Goal: Task Accomplishment & Management: Complete application form

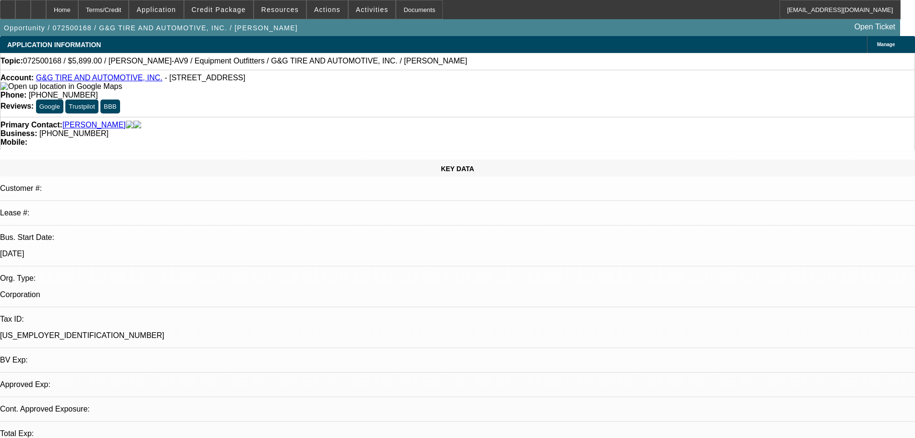
select select "0"
select select "6"
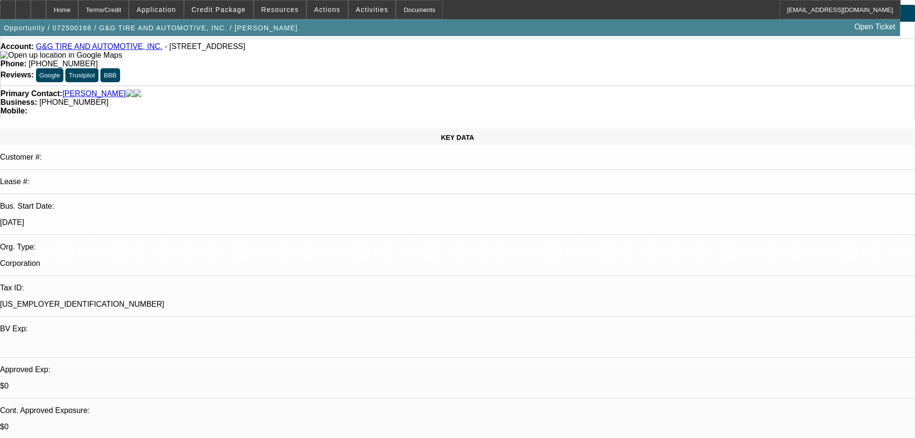
scroll to position [48, 0]
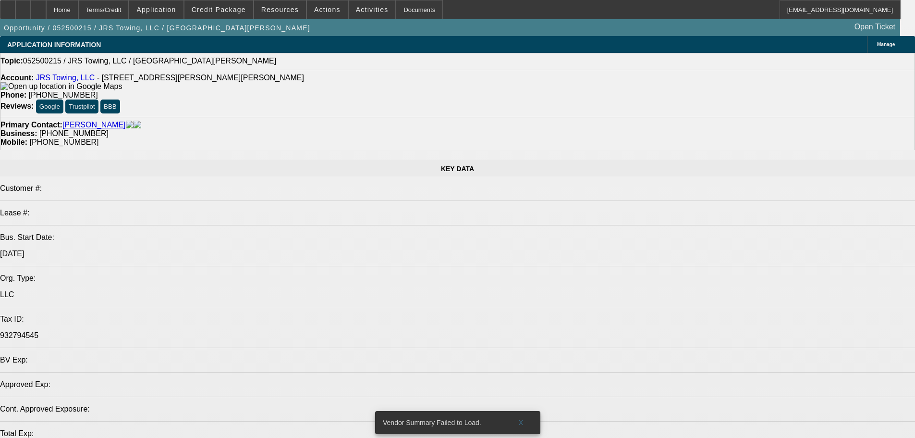
select select "0"
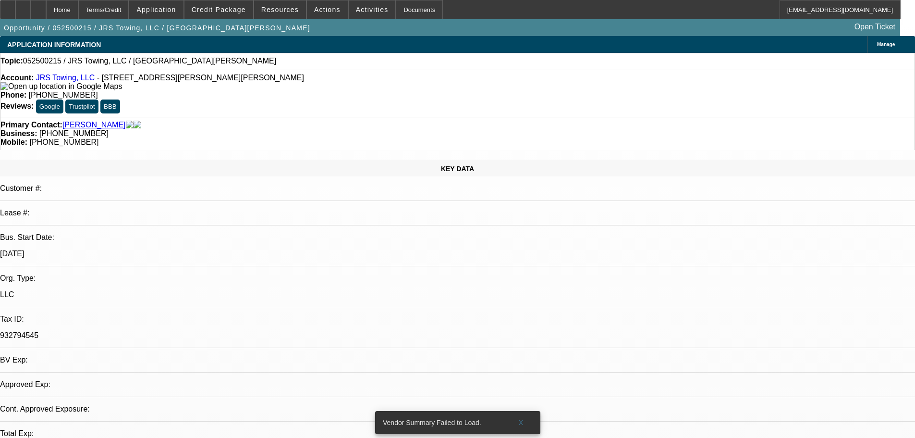
select select "2"
select select "0.1"
select select "4"
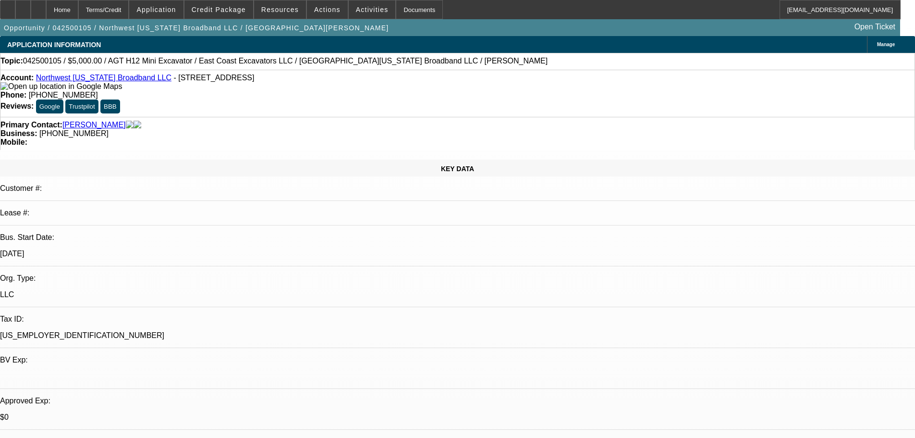
select select "0"
select select "2"
select select "0"
select select "6"
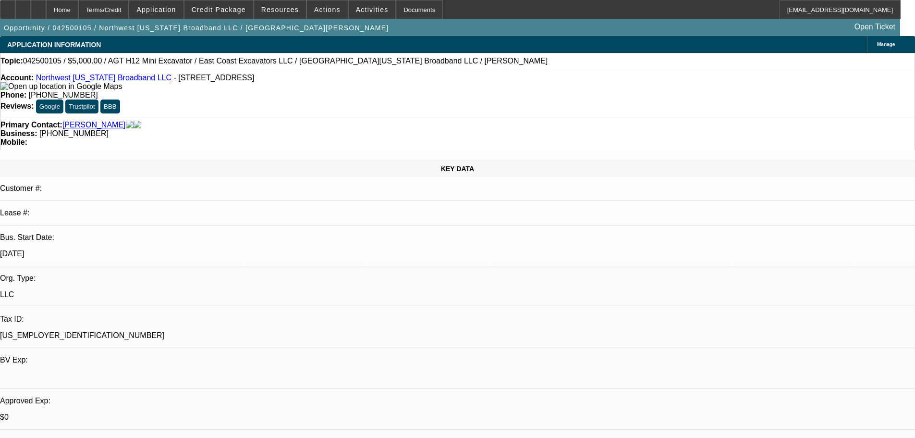
select select "0"
select select "2"
select select "0"
select select "6"
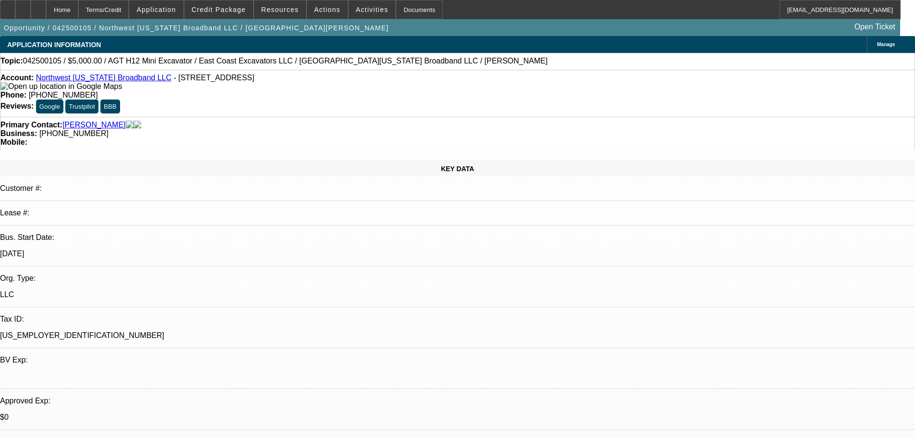
select select "0"
select select "2"
select select "0"
select select "6"
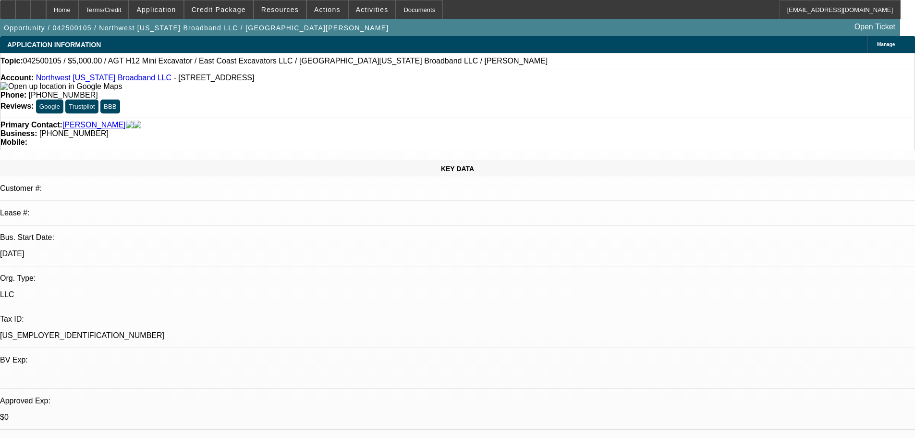
select select "0"
select select "2"
select select "0"
select select "6"
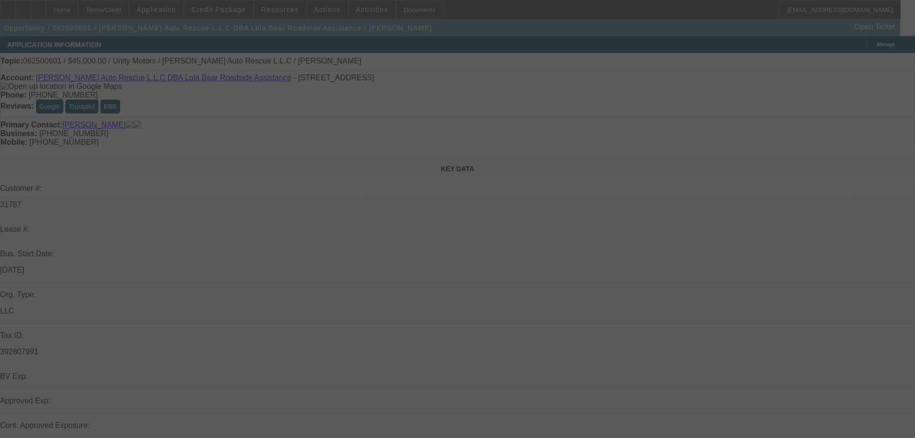
select select "0"
select select "2"
select select "0.1"
select select "4"
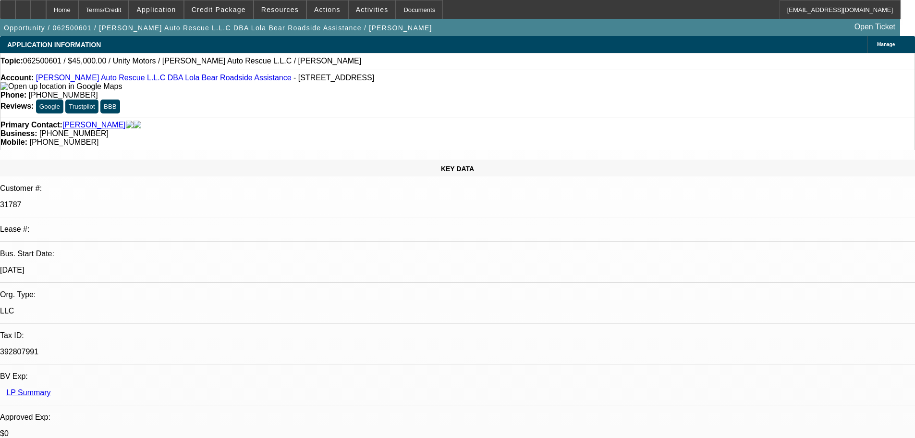
scroll to position [14, 0]
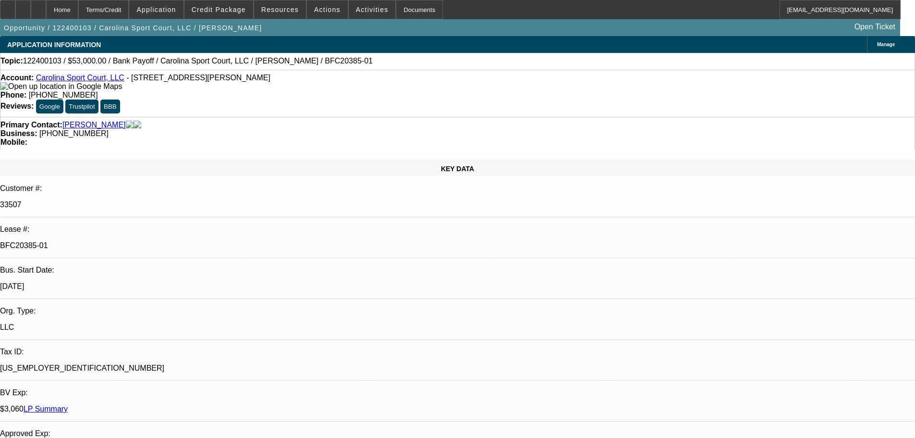
select select "0"
select select "0.1"
select select "4"
select select "0"
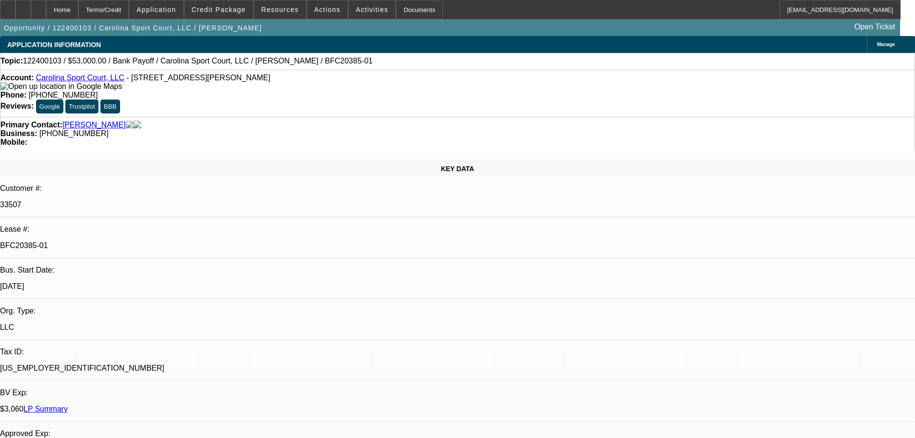
select select "0"
select select "0.1"
select select "4"
select select "0"
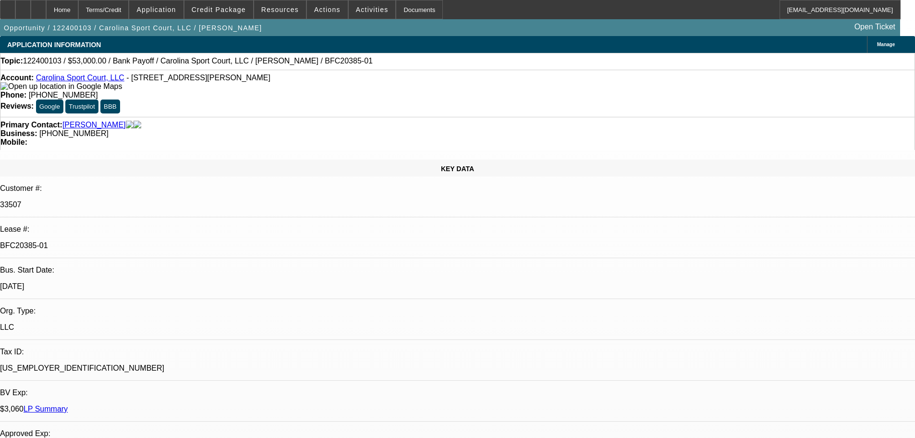
select select "0.1"
select select "4"
select select "0"
select select "0.1"
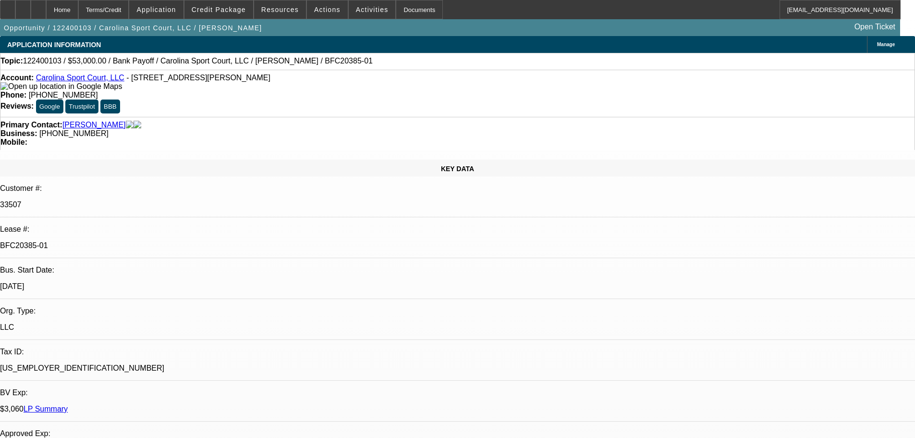
select select "4"
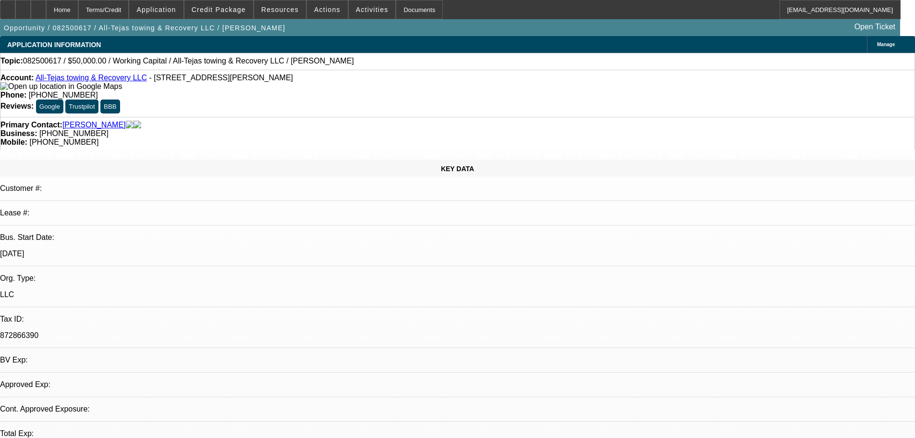
select select "0"
select select "2"
select select "0.1"
select select "4"
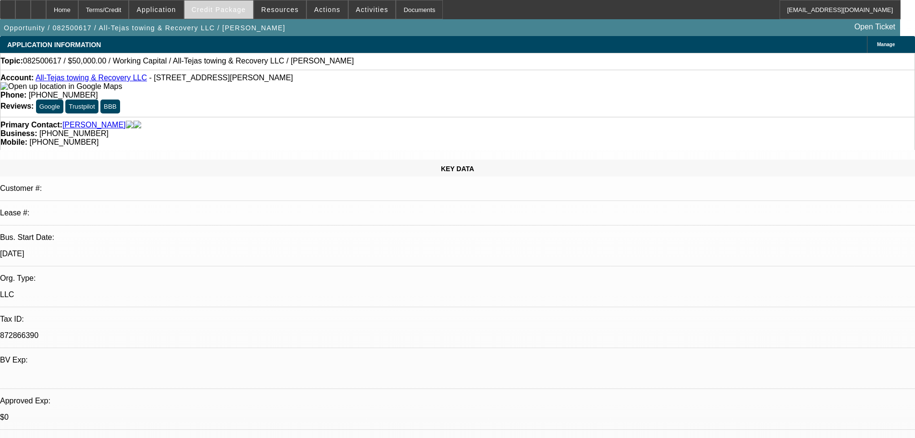
click at [233, 12] on span "Credit Package" at bounding box center [219, 10] width 54 height 8
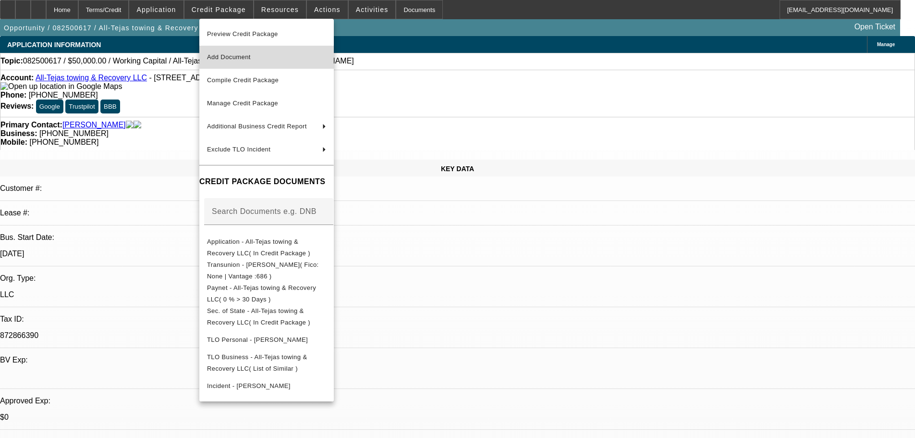
click at [235, 61] on span "Add Document" at bounding box center [266, 57] width 119 height 12
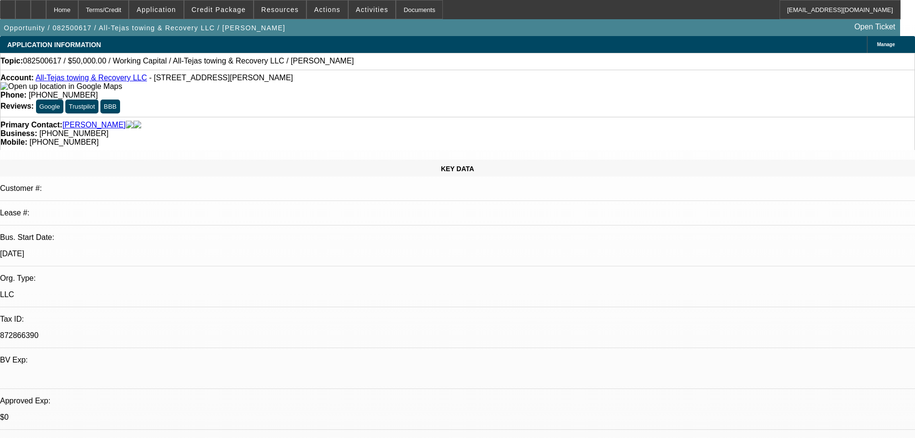
click at [101, 81] on link "All-Tejas towing & Recovery LLC" at bounding box center [91, 77] width 111 height 8
click at [46, 7] on div at bounding box center [38, 9] width 15 height 19
select select "0"
select select "2"
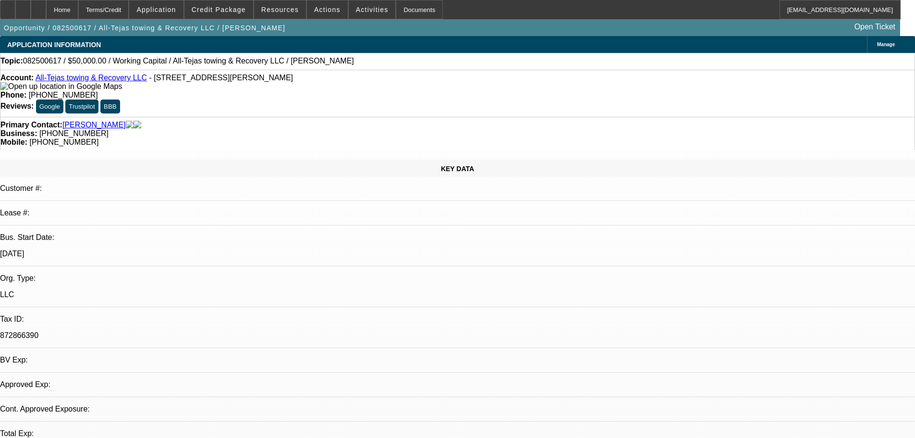
select select "0.1"
select select "2"
select select "4"
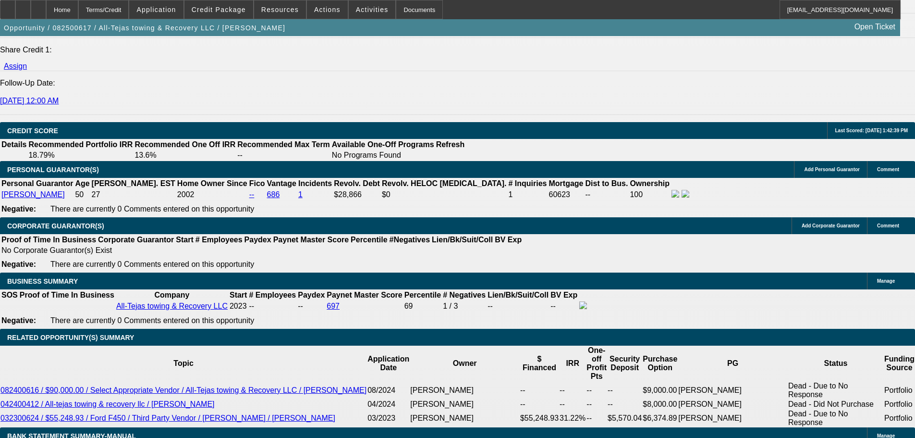
scroll to position [1249, 0]
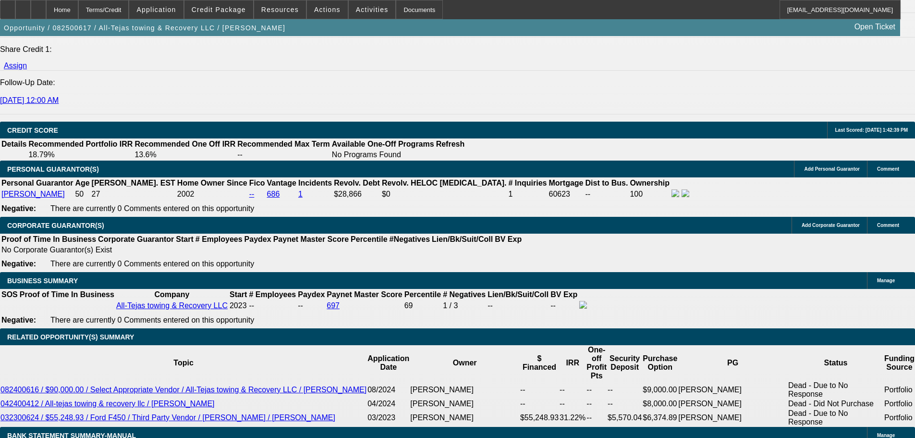
type input "$0.00"
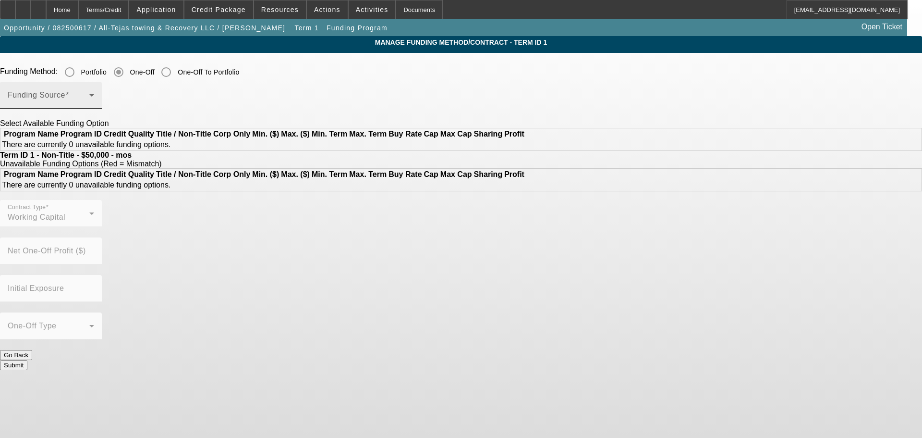
click at [89, 103] on span at bounding box center [49, 99] width 82 height 12
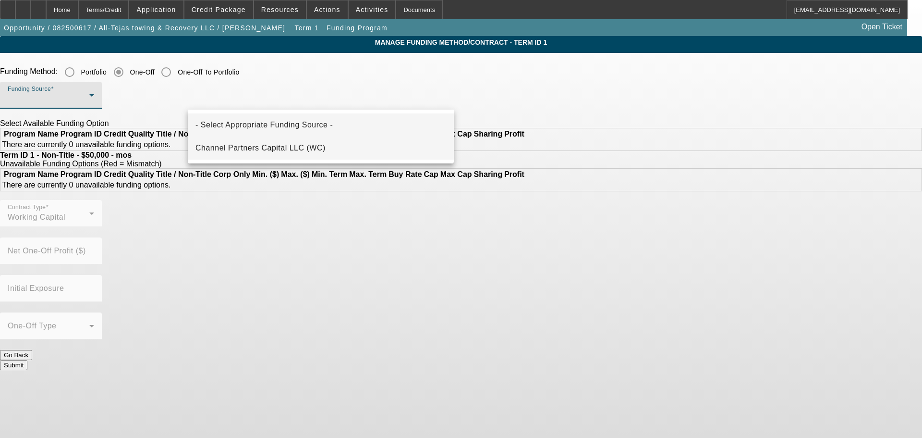
click at [257, 139] on mat-option "Channel Partners Capital LLC (WC)" at bounding box center [321, 147] width 266 height 23
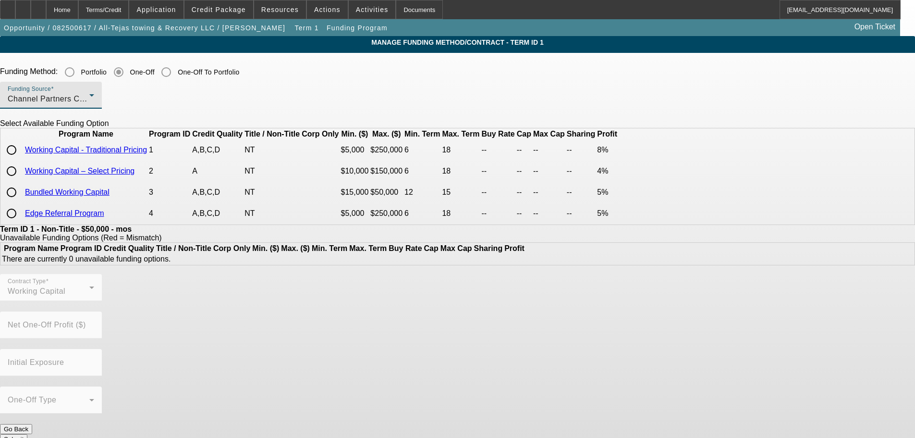
click at [21, 159] on input "radio" at bounding box center [11, 149] width 19 height 19
radio input "true"
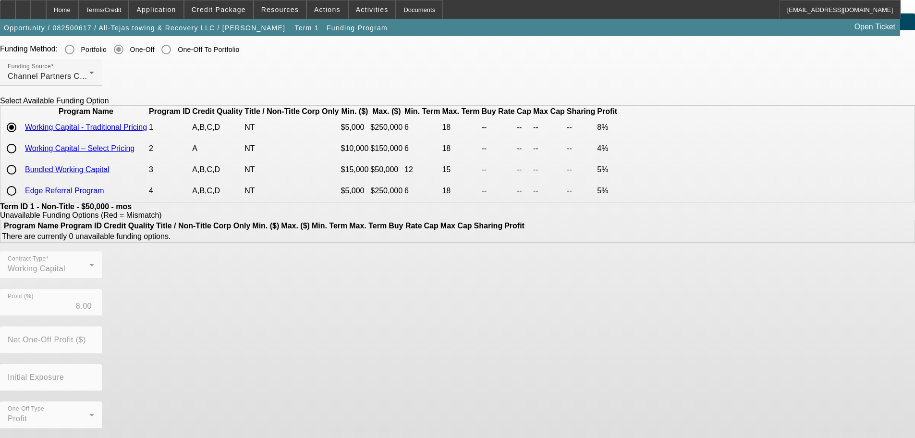
scroll to position [40, 0]
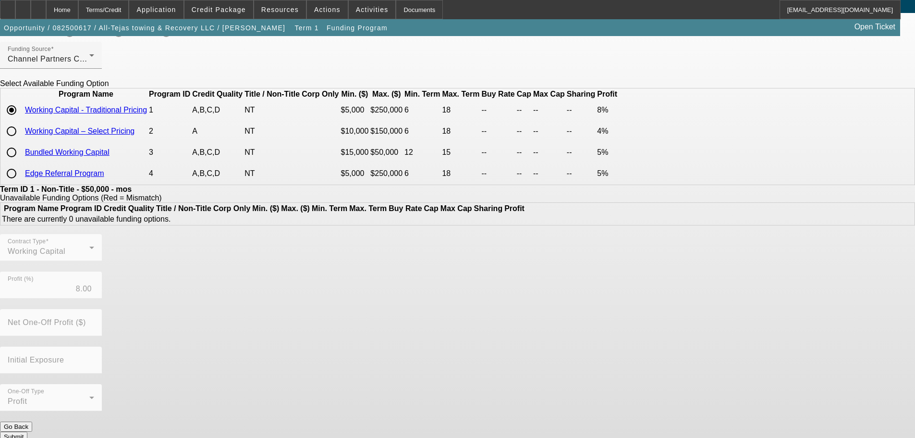
click at [27, 431] on button "Submit" at bounding box center [13, 436] width 27 height 10
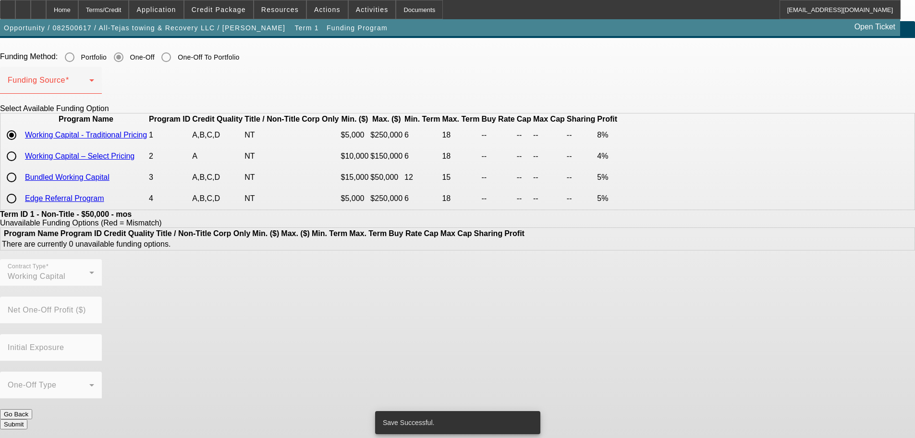
scroll to position [0, 0]
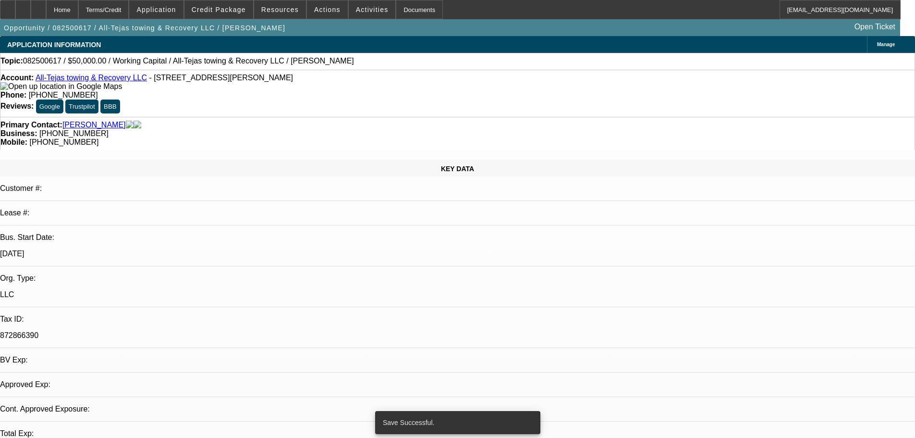
select select "0"
select select "2"
select select "0.1"
select select "4"
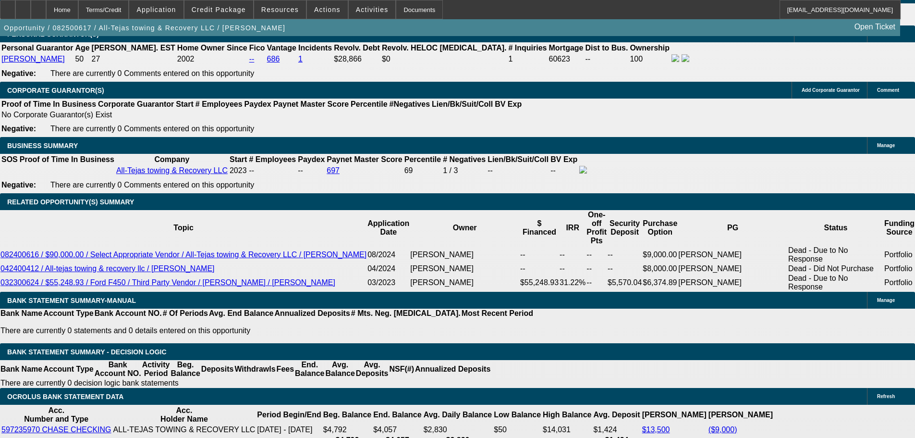
scroll to position [1393, 0]
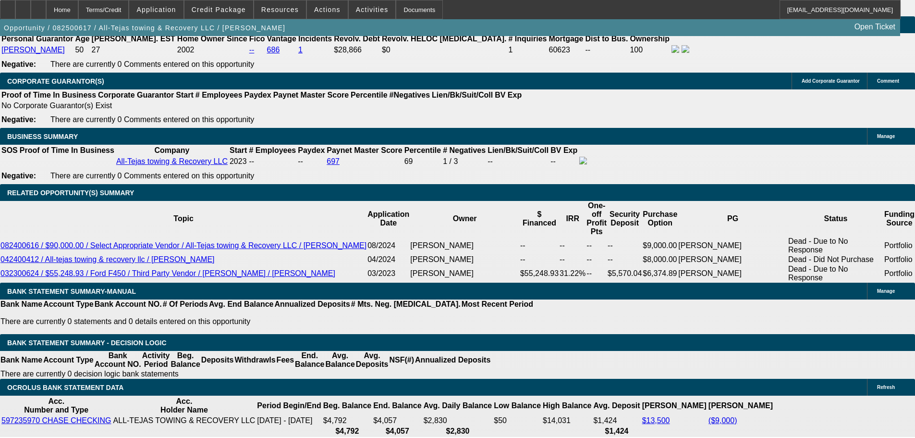
type input "18"
drag, startPoint x: 224, startPoint y: 230, endPoint x: 215, endPoint y: 231, distance: 9.2
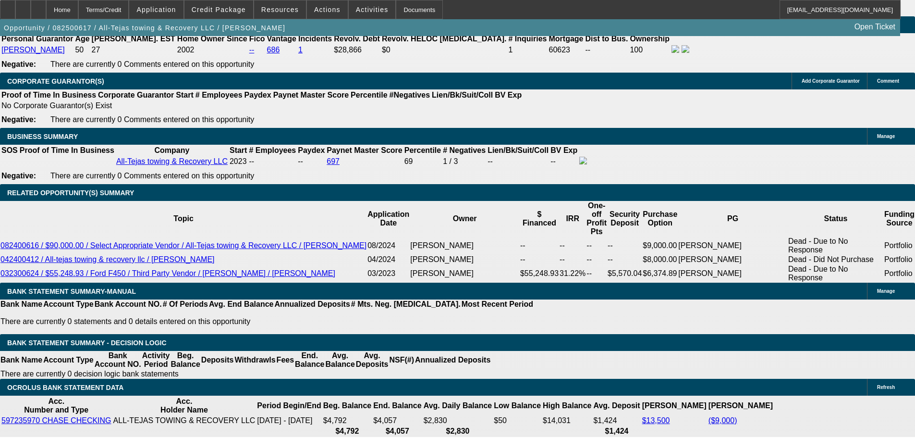
type input "18"
type input "$5,599.64"
type input "$2,799.82"
type input "$6,380.58"
type input "$3,190.29"
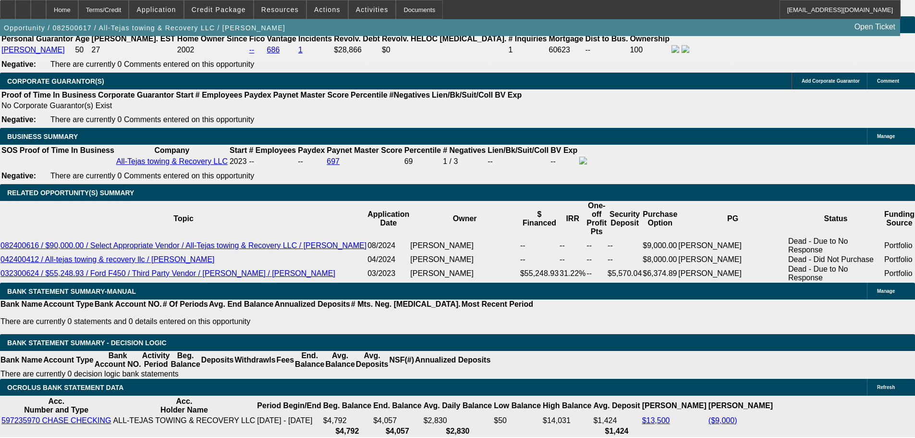
scroll to position [1153, 0]
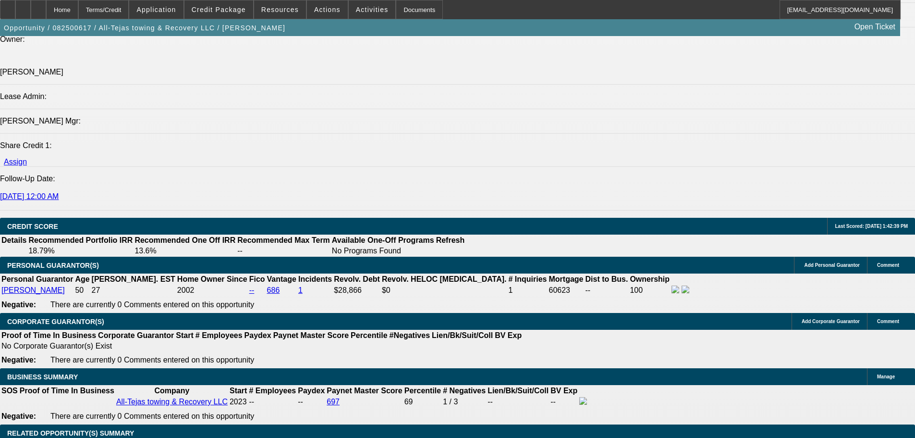
type input "18"
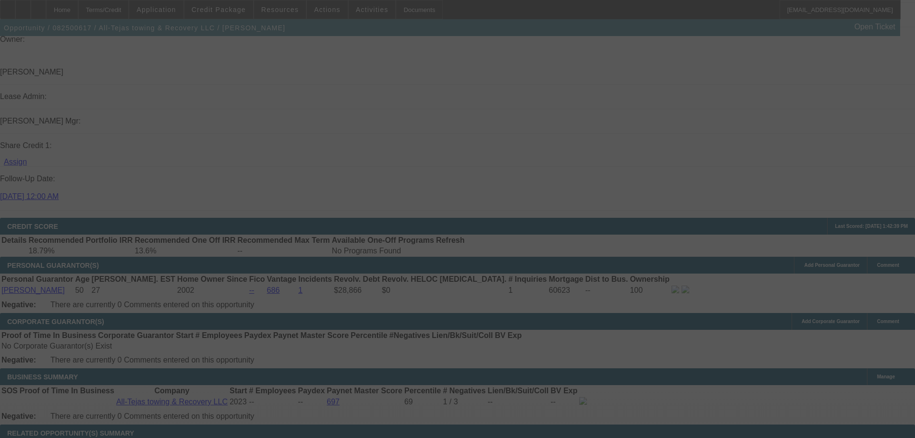
select select "0"
select select "2"
select select "0.1"
select select "4"
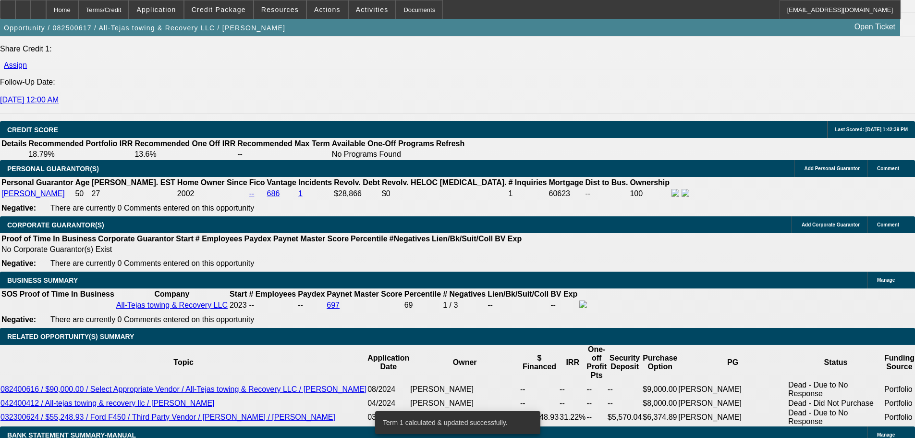
scroll to position [1393, 0]
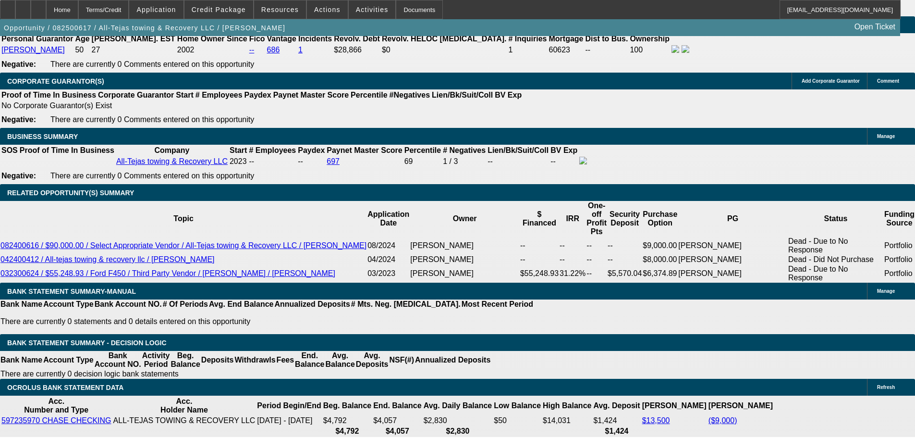
select select "0"
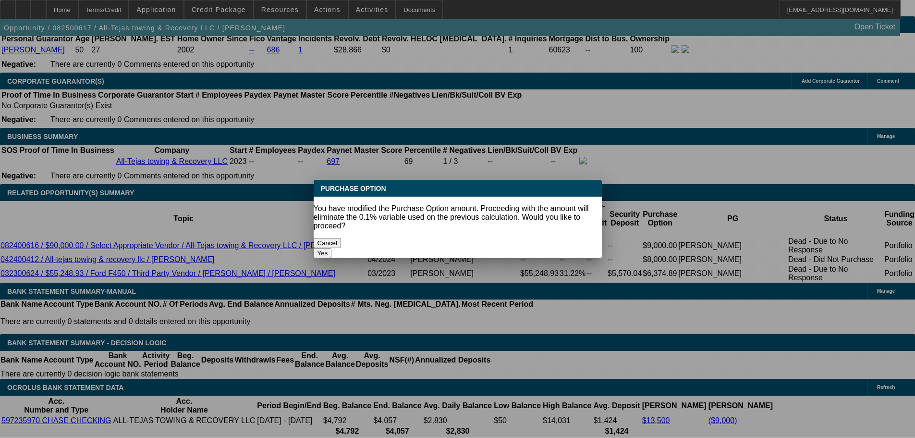
click at [332, 248] on button "Yes" at bounding box center [323, 253] width 18 height 10
type input "$0.00"
type input "UNKNOWN"
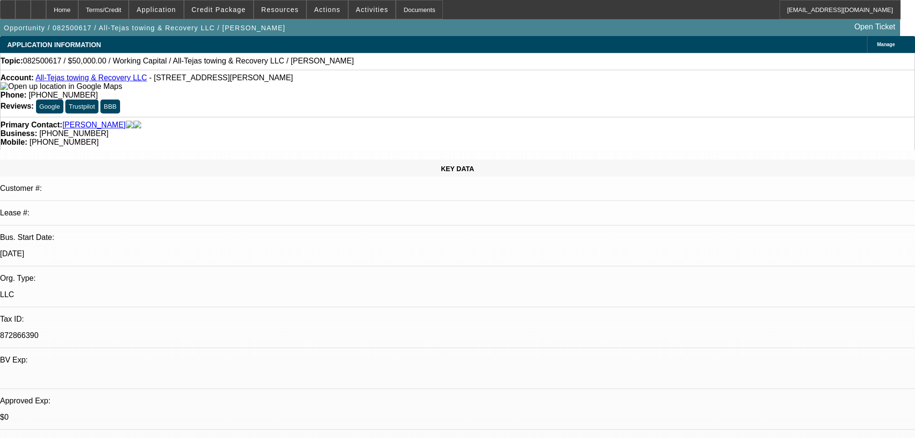
scroll to position [1393, 0]
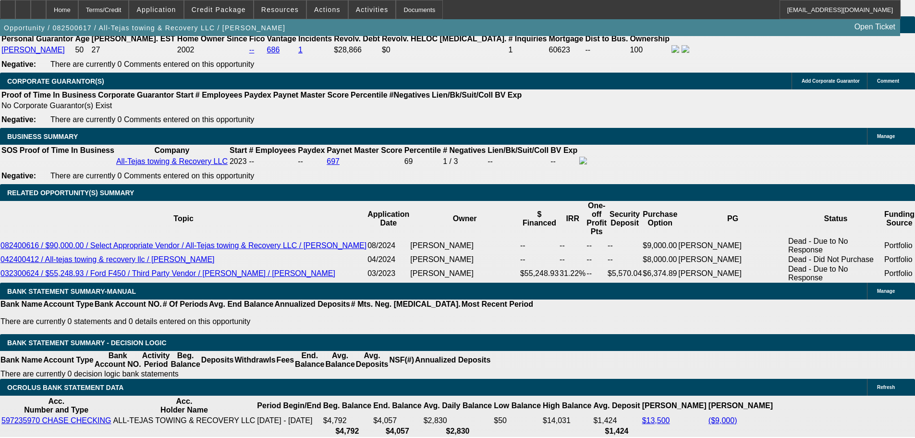
select select "6"
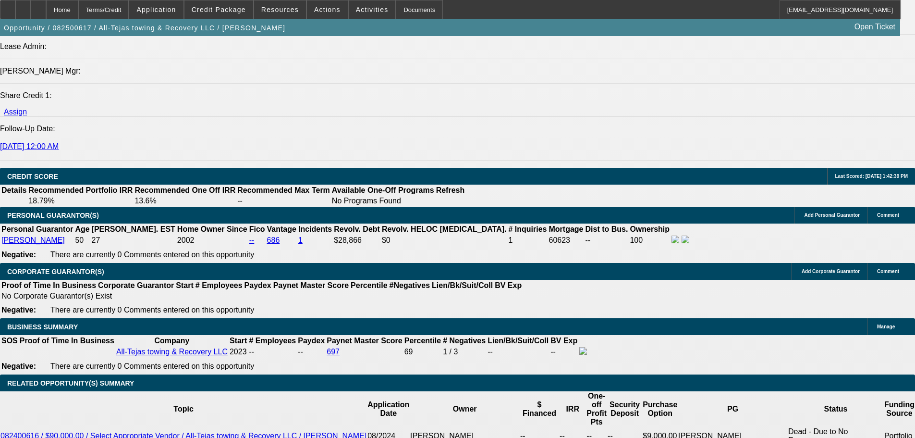
scroll to position [1201, 0]
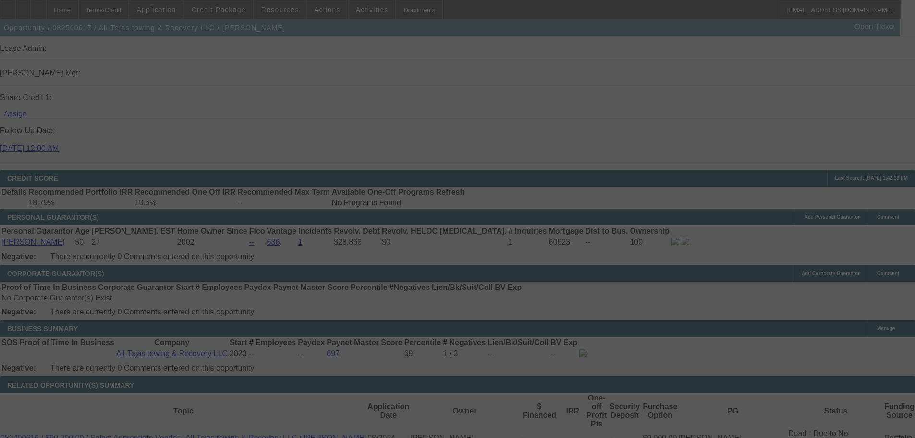
select select "0"
select select "2"
select select "0"
select select "6"
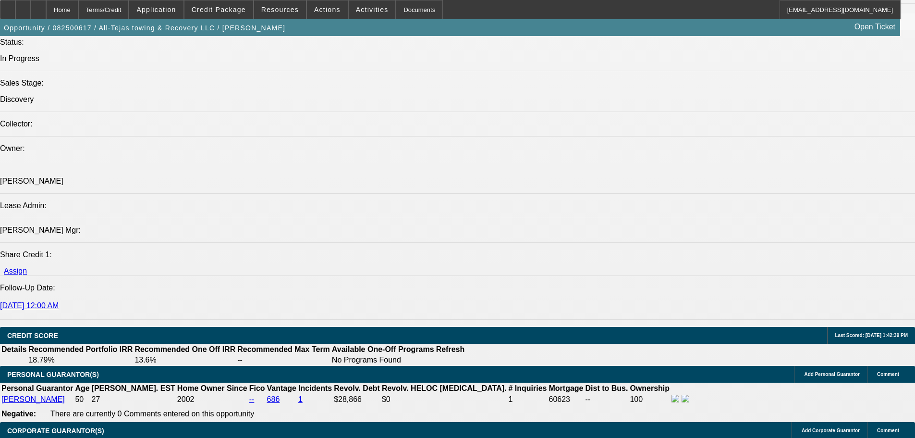
scroll to position [961, 0]
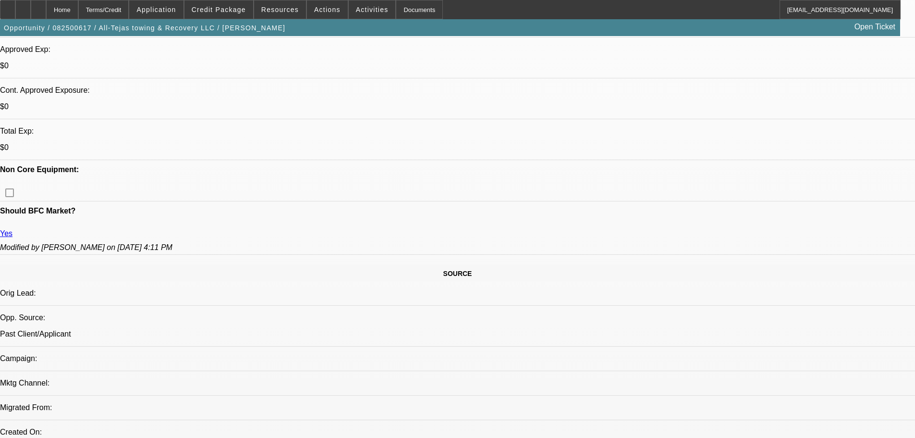
scroll to position [384, 0]
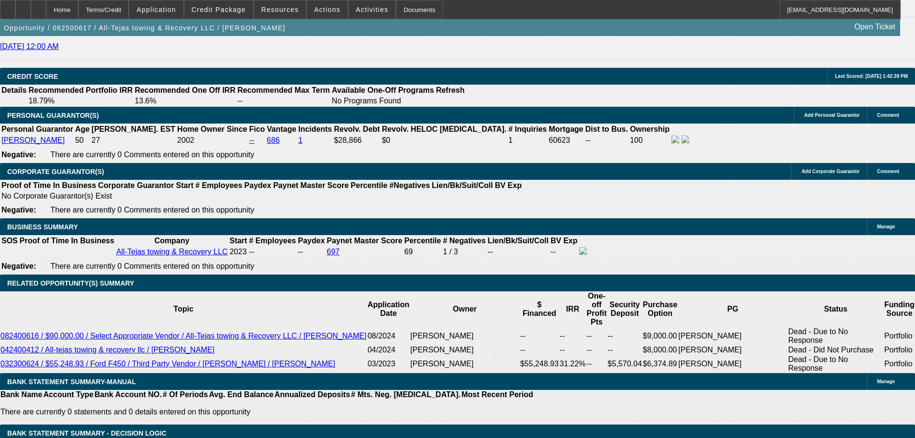
scroll to position [1393, 0]
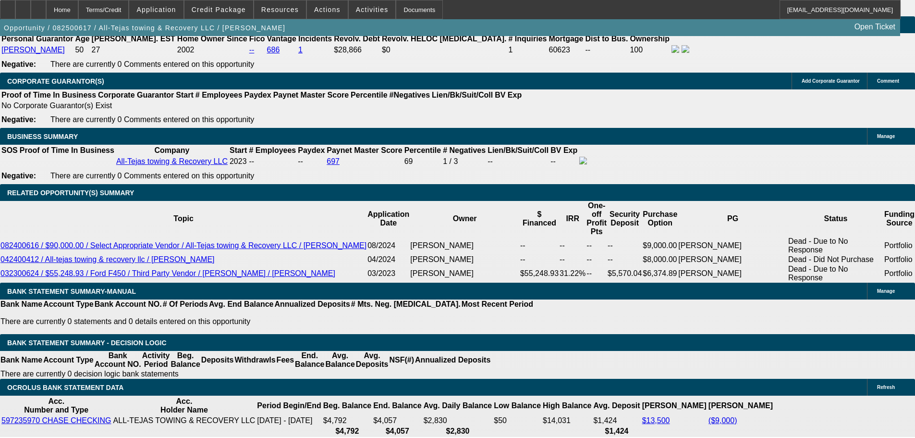
select select "4"
type input "$12,761.16"
type input "UNKNOWN"
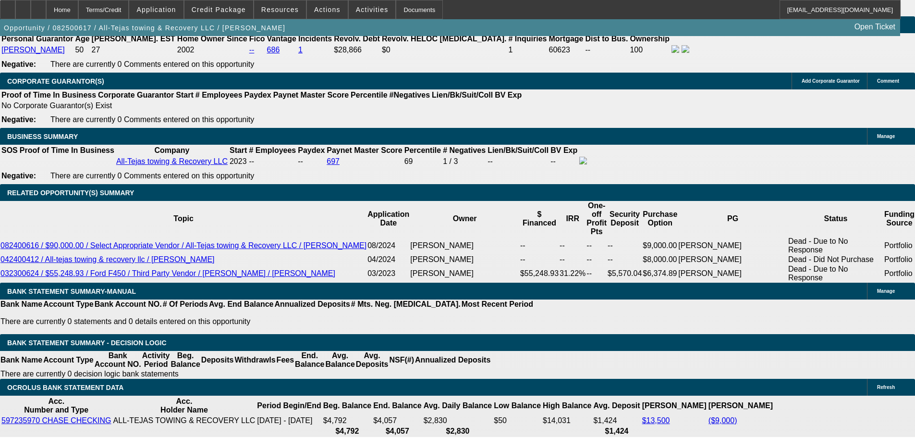
select select "0"
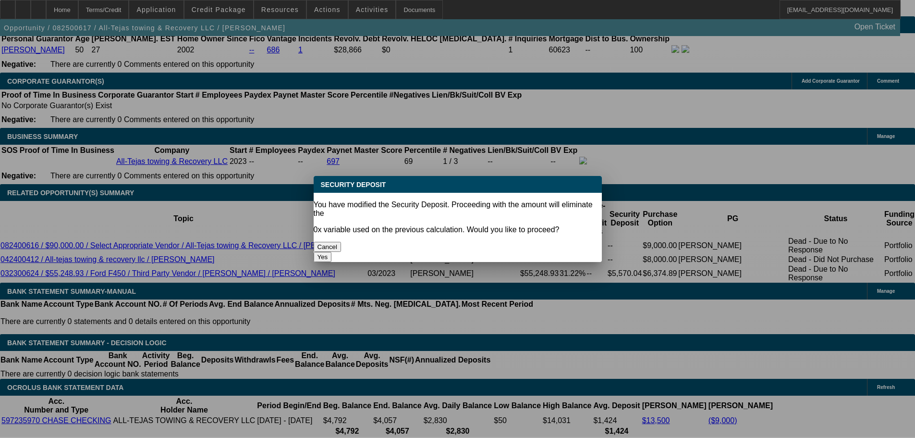
scroll to position [0, 0]
click at [332, 252] on button "Yes" at bounding box center [323, 257] width 18 height 10
type input "$0.00"
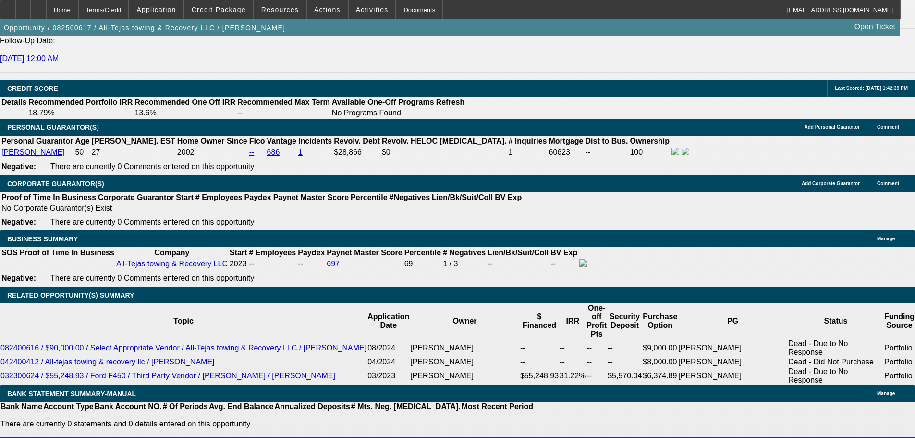
scroll to position [1201, 0]
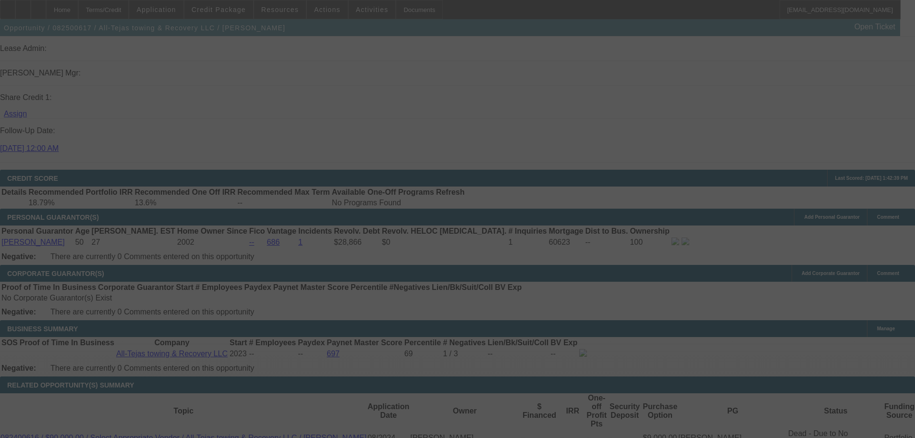
select select "0"
select select "2"
select select "0"
select select "6"
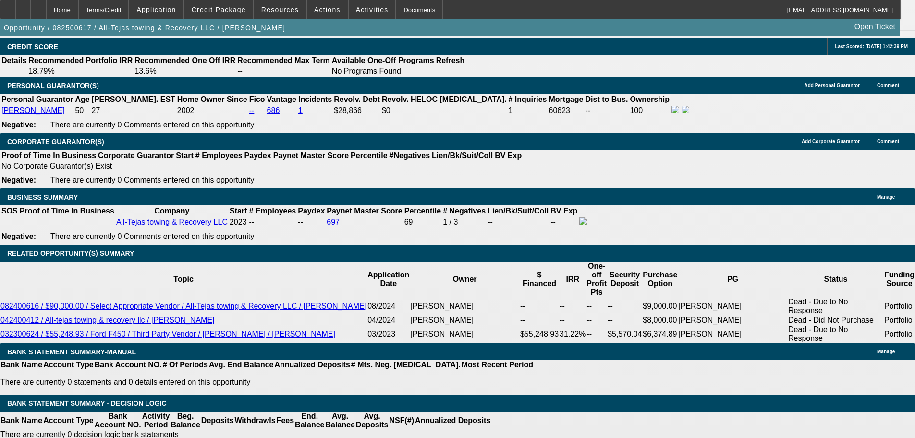
scroll to position [1249, 0]
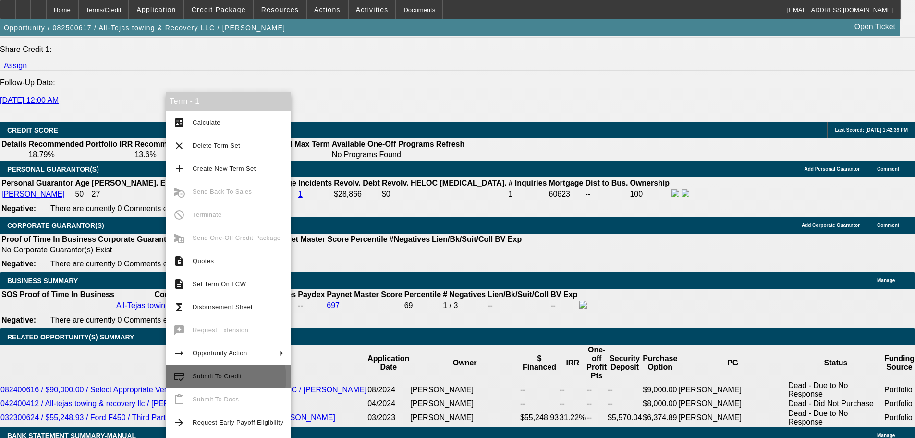
click at [224, 378] on span "Submit To Credit" at bounding box center [217, 375] width 49 height 7
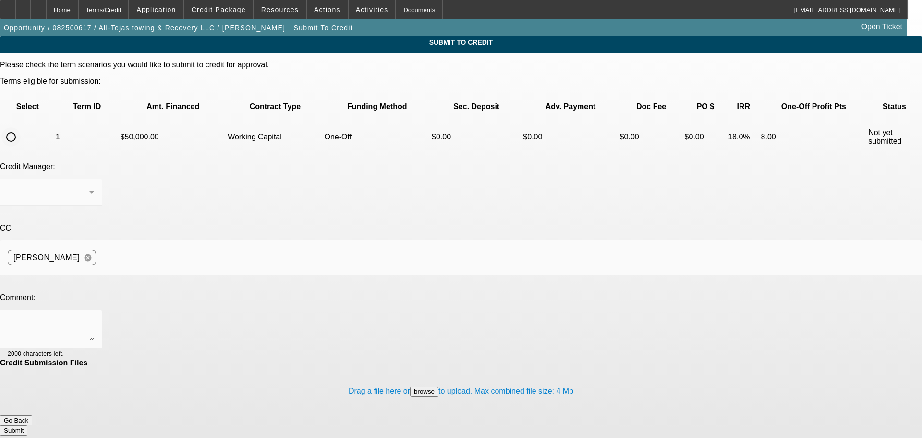
click at [21, 127] on input "radio" at bounding box center [10, 136] width 19 height 19
radio input "true"
click at [94, 309] on div at bounding box center [51, 328] width 86 height 38
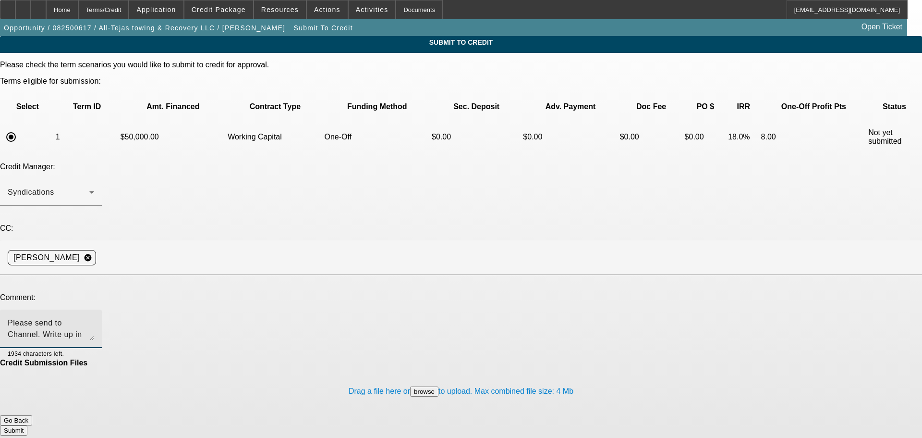
type textarea "Please send to Channel. Write up in additional comments. Thank you"
click at [27, 425] on button "Submit" at bounding box center [13, 430] width 27 height 10
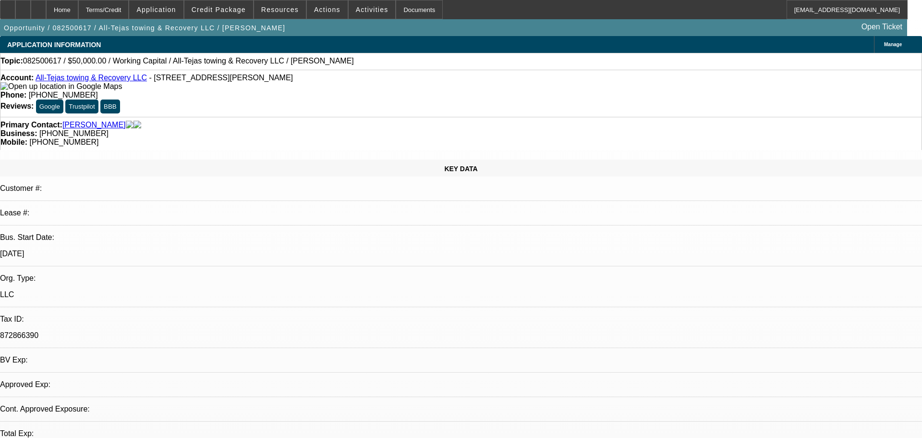
select select "0"
select select "2"
select select "0"
select select "6"
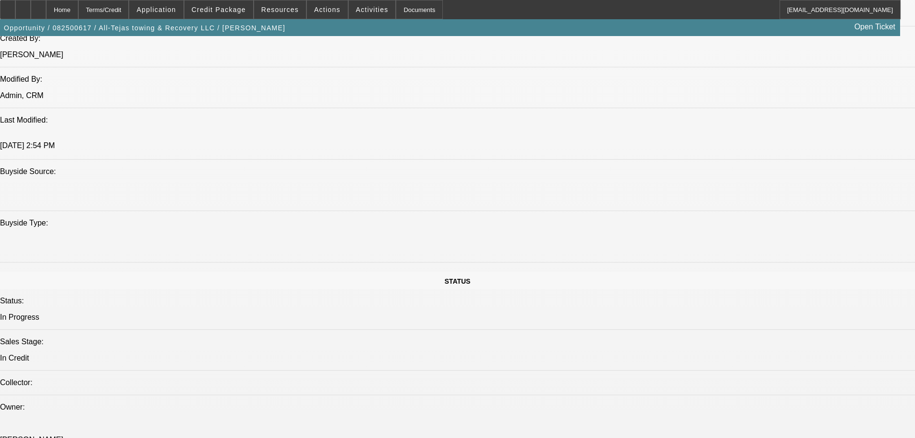
scroll to position [769, 0]
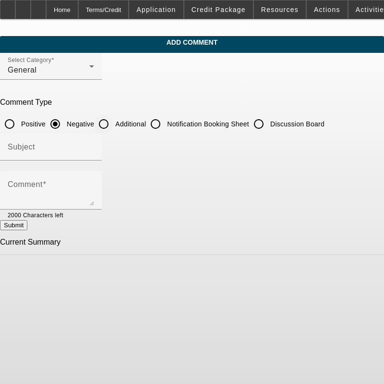
click at [113, 122] on input "Additional" at bounding box center [103, 123] width 19 height 19
radio input "true"
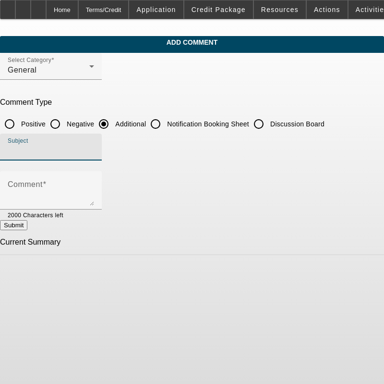
click at [94, 151] on input "Subject" at bounding box center [51, 151] width 86 height 12
type input "Write Up"
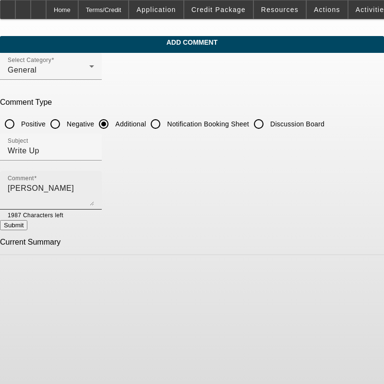
click at [94, 189] on textarea "[PERSON_NAME]" at bounding box center [51, 194] width 86 height 23
click at [94, 195] on textarea "[PERSON_NAME] owns All-Tejas Towing" at bounding box center [51, 194] width 86 height 23
click at [94, 200] on textarea "[PERSON_NAME] owns All-Tejas Towing which he started in [DATE] per Paynet. Look…" at bounding box center [51, 194] width 86 height 23
type textarea "[PERSON_NAME] owns All-Tejas Towing which he started in [DATE] per Paynet. Look…"
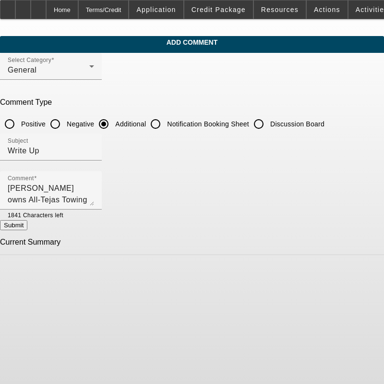
click at [27, 228] on button "Submit" at bounding box center [13, 225] width 27 height 10
radio input "true"
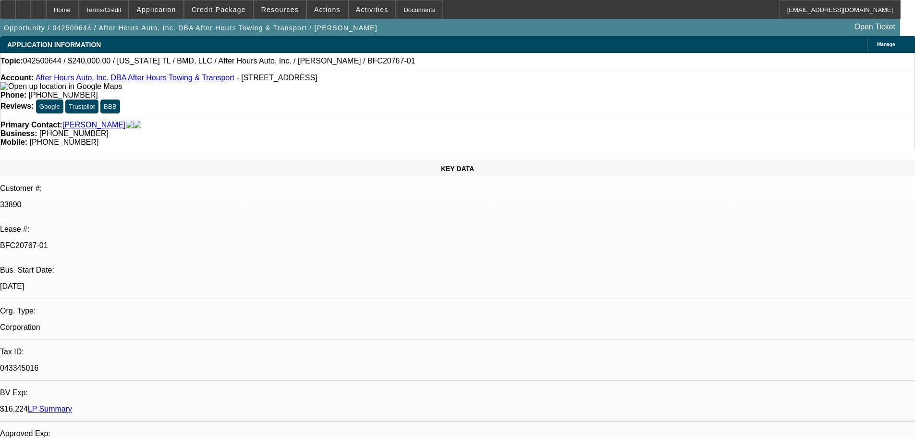
select select "0"
select select "2"
select select "0.1"
select select "4"
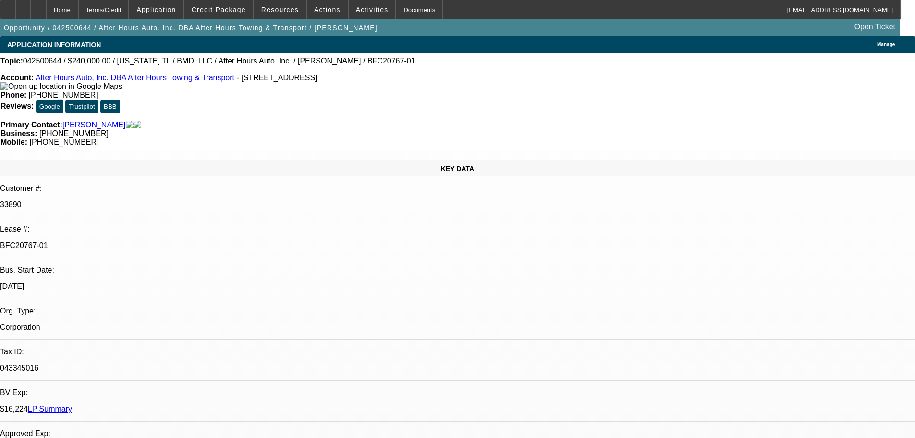
select select "0"
select select "2"
select select "0.1"
select select "4"
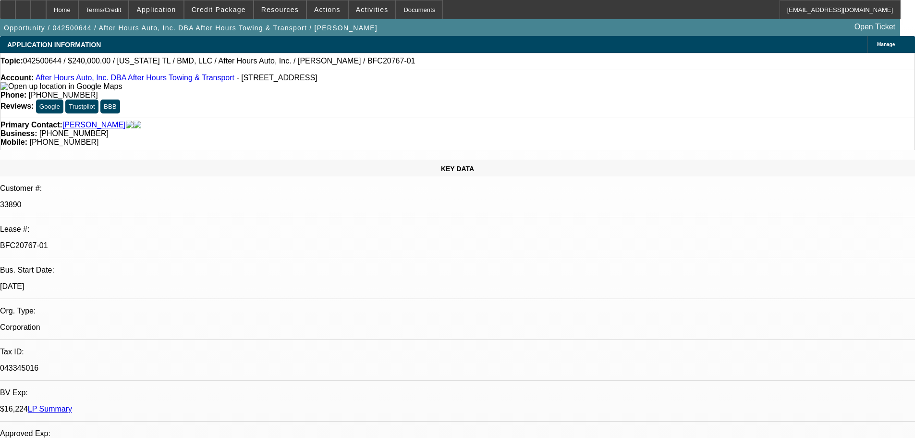
select select "0"
select select "2"
select select "0.1"
select select "4"
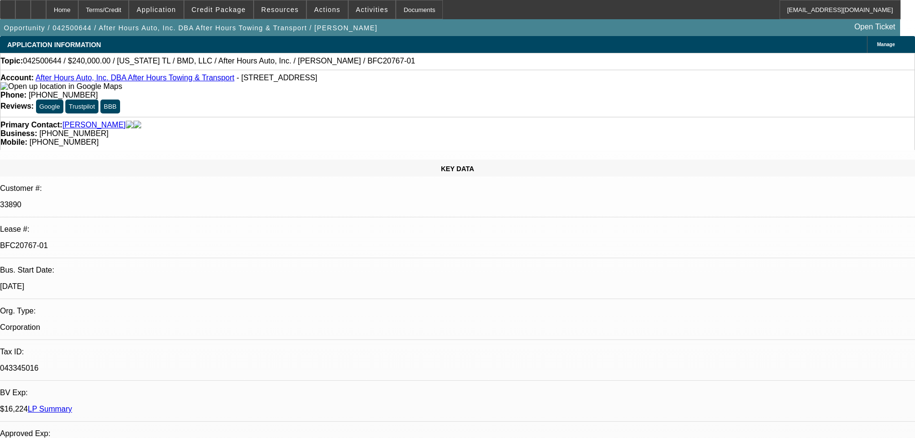
select select "0"
select select "2"
select select "0"
select select "6"
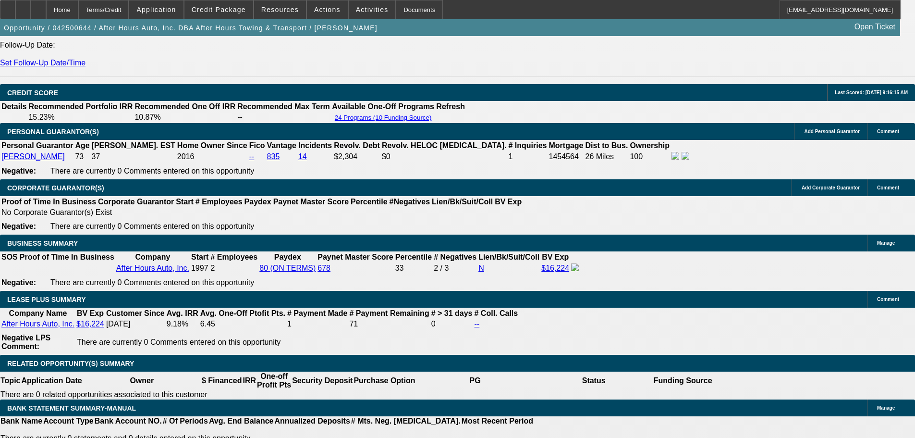
scroll to position [48, 0]
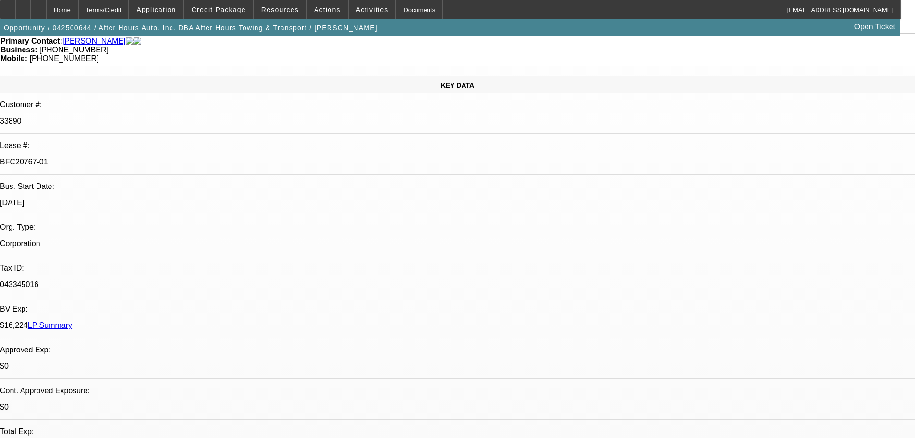
scroll to position [0, 0]
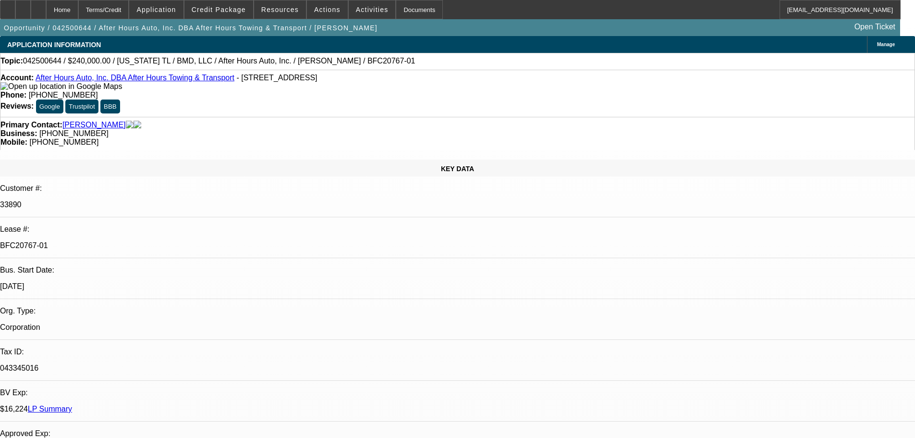
drag, startPoint x: 36, startPoint y: 87, endPoint x: 9, endPoint y: 87, distance: 27.4
click at [9, 87] on div "Account: After Hours Auto, Inc. DBA After Hours Towing & Transport - [STREET_AD…" at bounding box center [457, 81] width 914 height 17
copy span "02766"
click at [180, 91] on div "Account: After Hours Auto, Inc. DBA After Hours Towing & Transport - [STREET_AD…" at bounding box center [457, 81] width 914 height 17
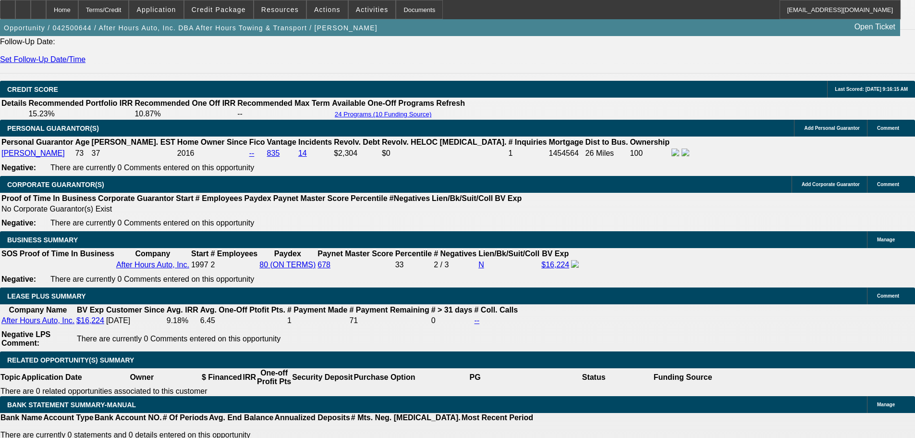
scroll to position [1393, 0]
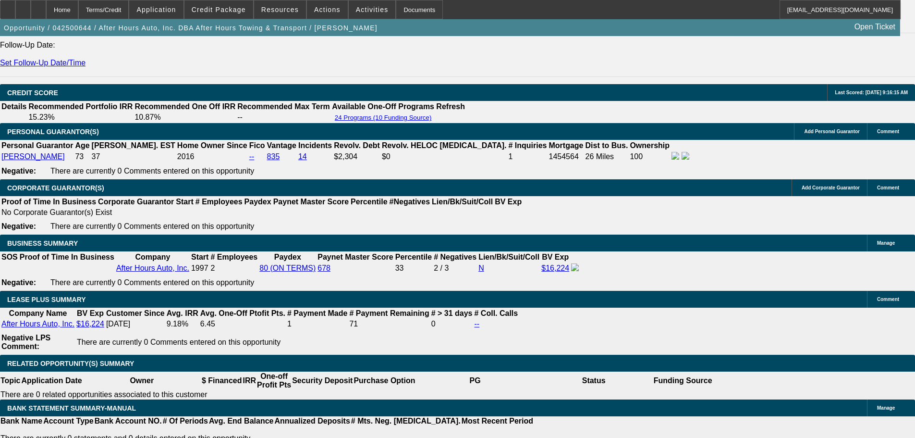
drag, startPoint x: 182, startPoint y: 171, endPoint x: 238, endPoint y: 302, distance: 142.1
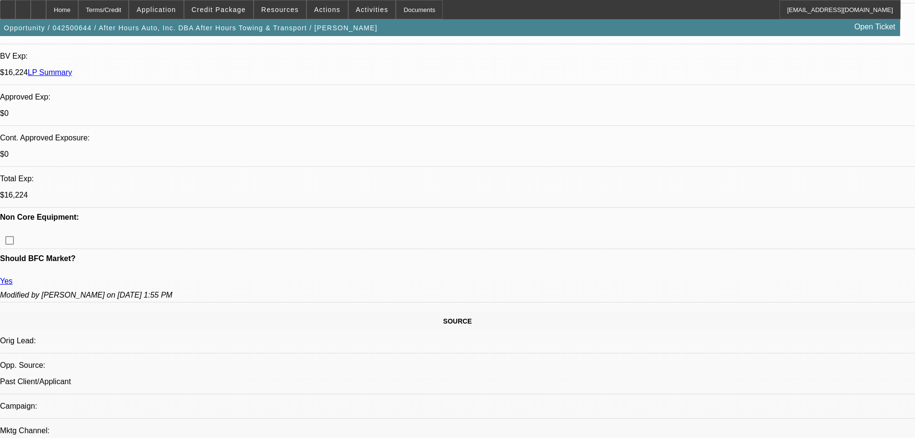
scroll to position [0, 0]
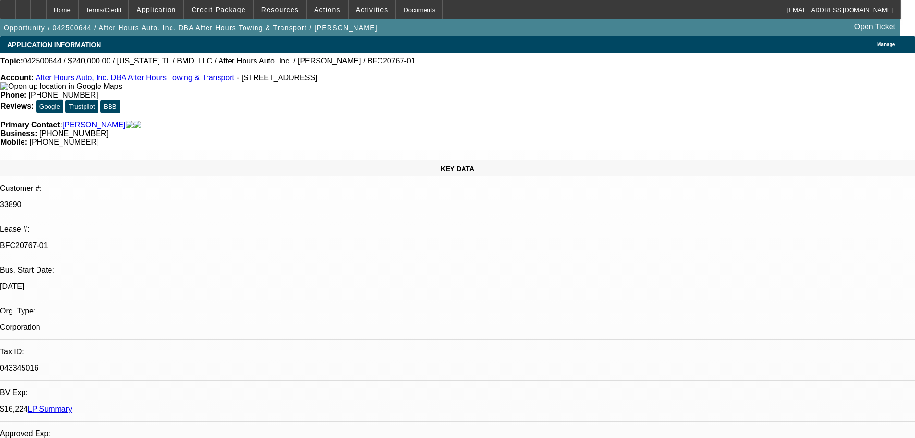
drag, startPoint x: 428, startPoint y: 88, endPoint x: 425, endPoint y: 103, distance: 15.1
click at [428, 88] on div "Account: After Hours Auto, Inc. DBA After Hours Towing & Transport - [STREET_AD…" at bounding box center [457, 93] width 915 height 47
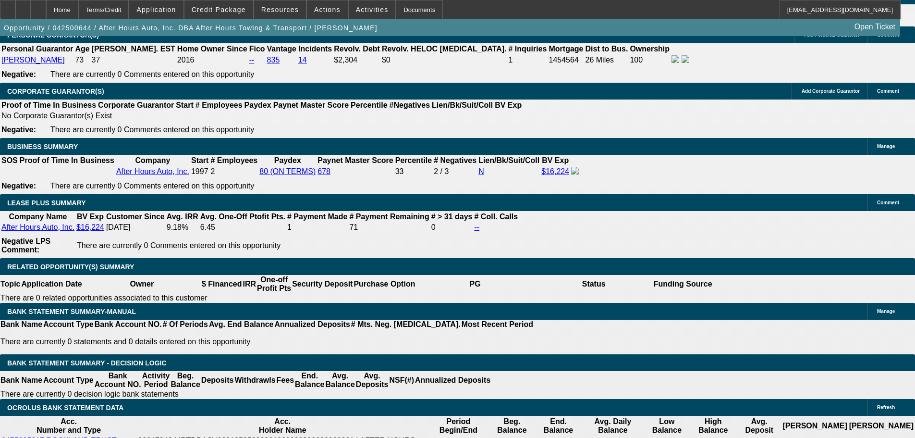
scroll to position [1489, 0]
